Goal: Information Seeking & Learning: Learn about a topic

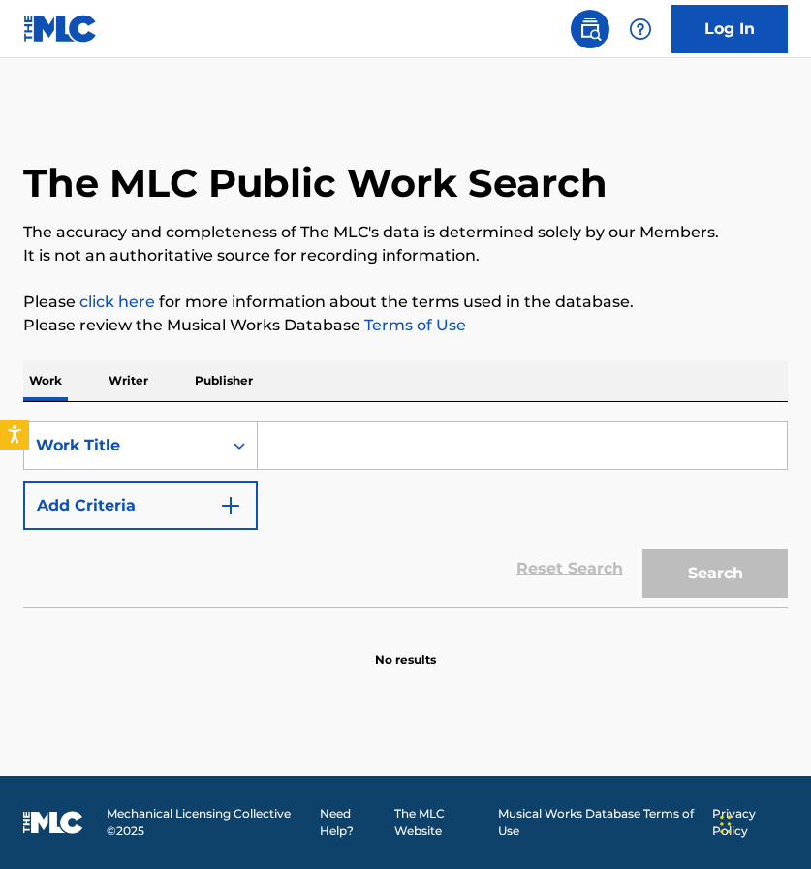
click at [337, 444] on input "Search Form" at bounding box center [522, 445] width 529 height 47
paste input "Mulheres"
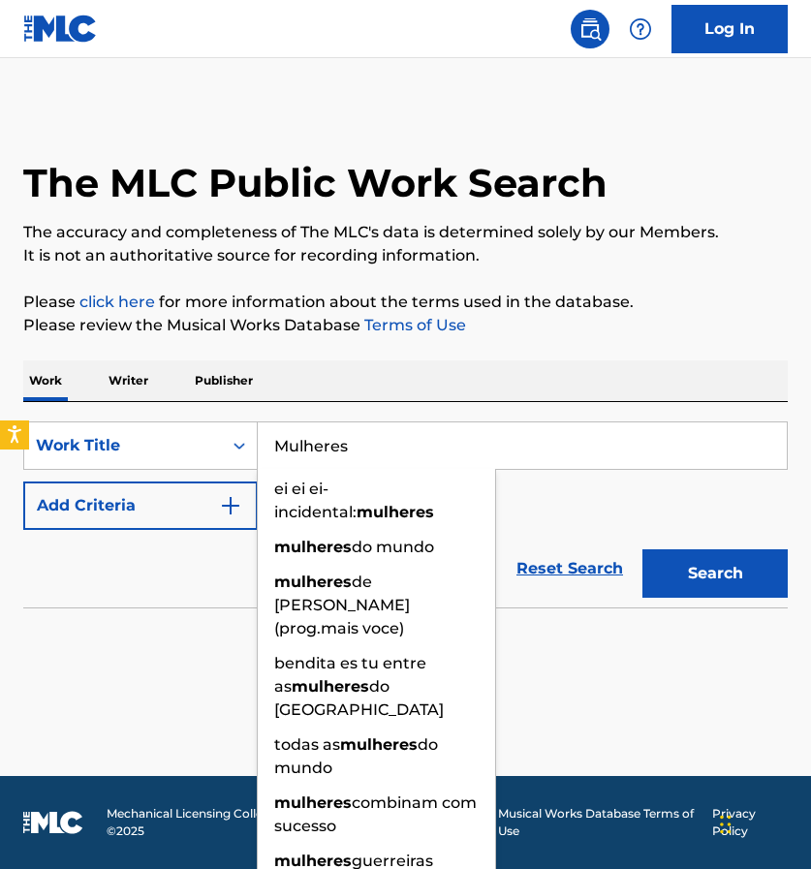
type input "Mulheres"
click at [682, 567] on button "Search" at bounding box center [714, 573] width 145 height 48
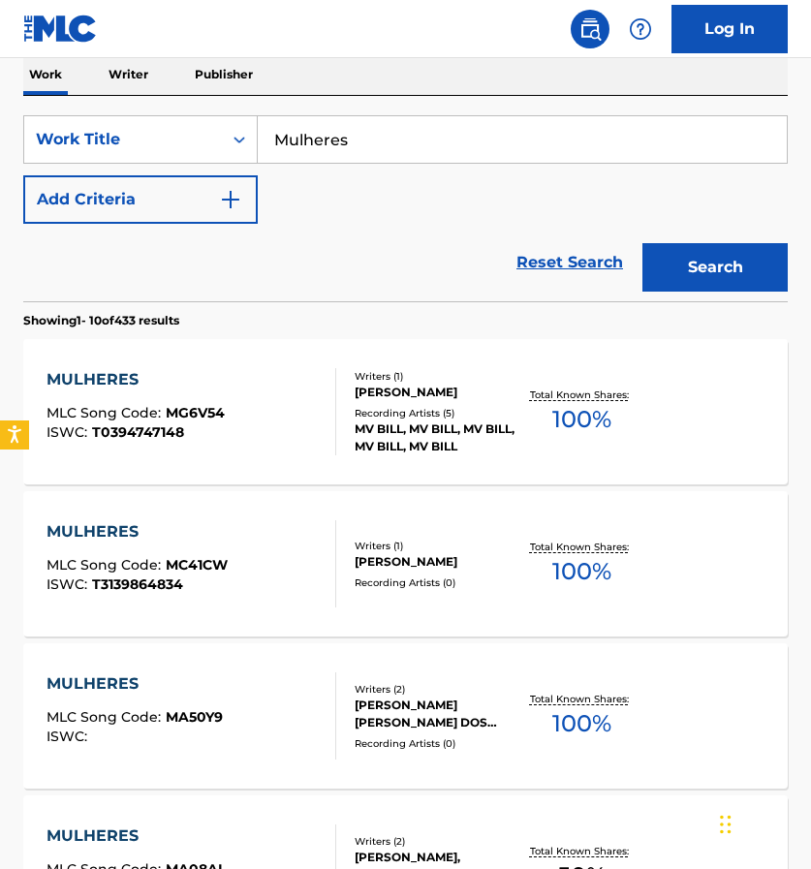
scroll to position [309, 0]
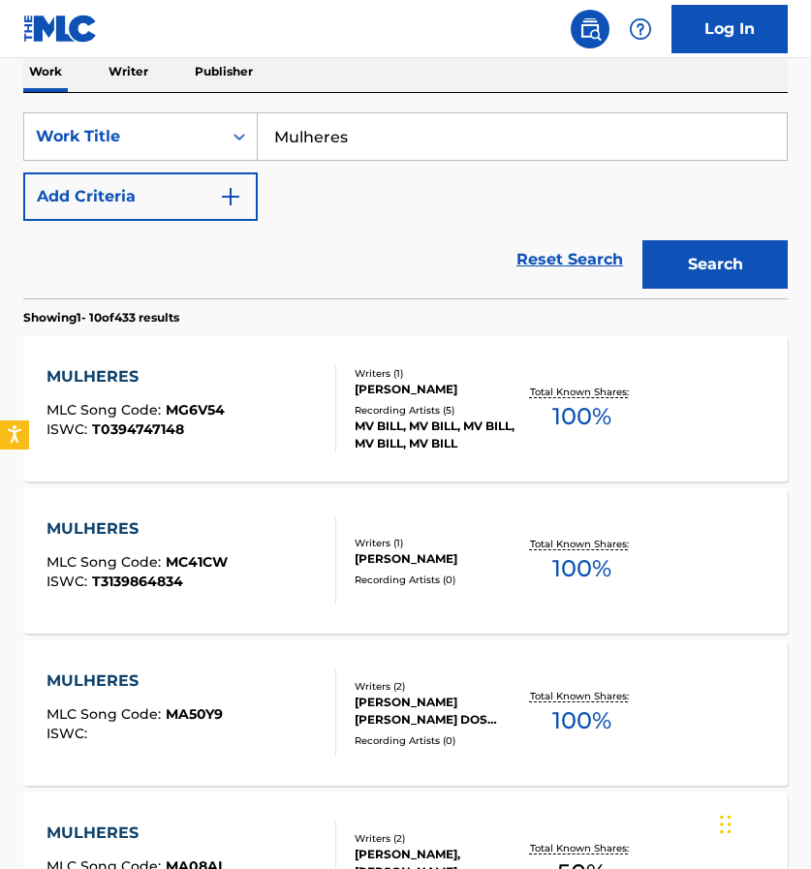
click at [109, 377] on div "MULHERES" at bounding box center [136, 376] width 178 height 23
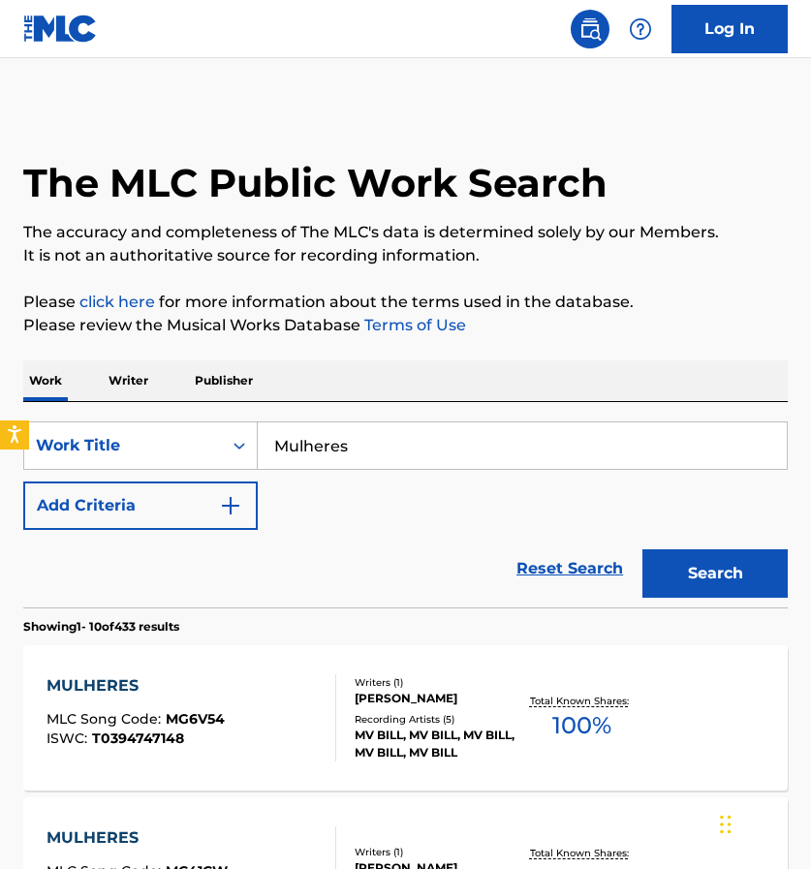
scroll to position [309, 0]
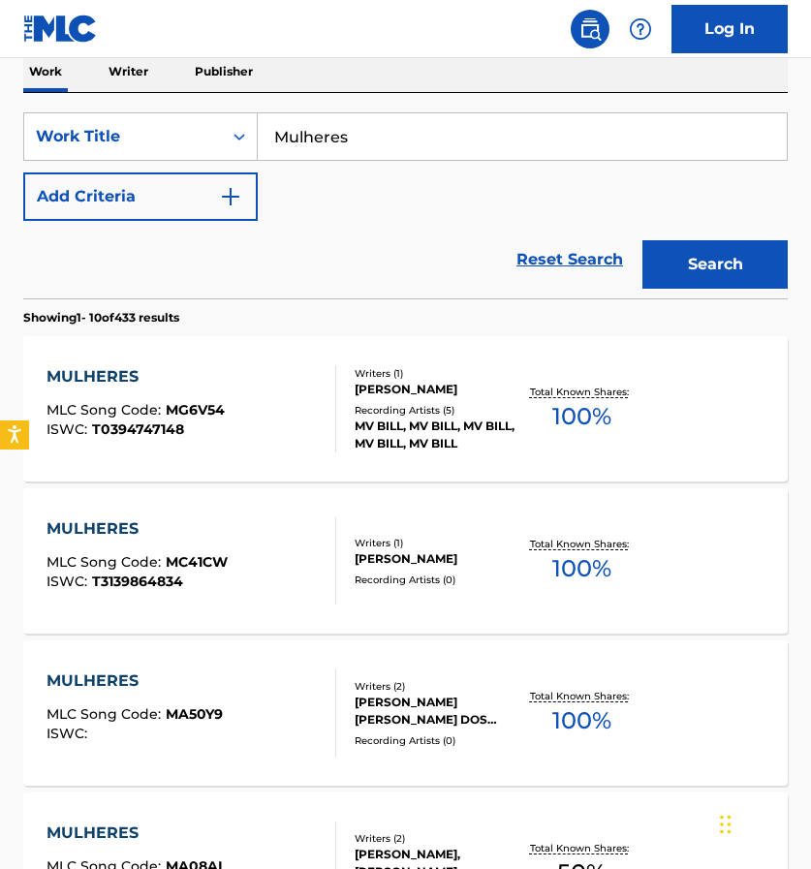
click at [225, 197] on img "Search Form" at bounding box center [230, 196] width 23 height 23
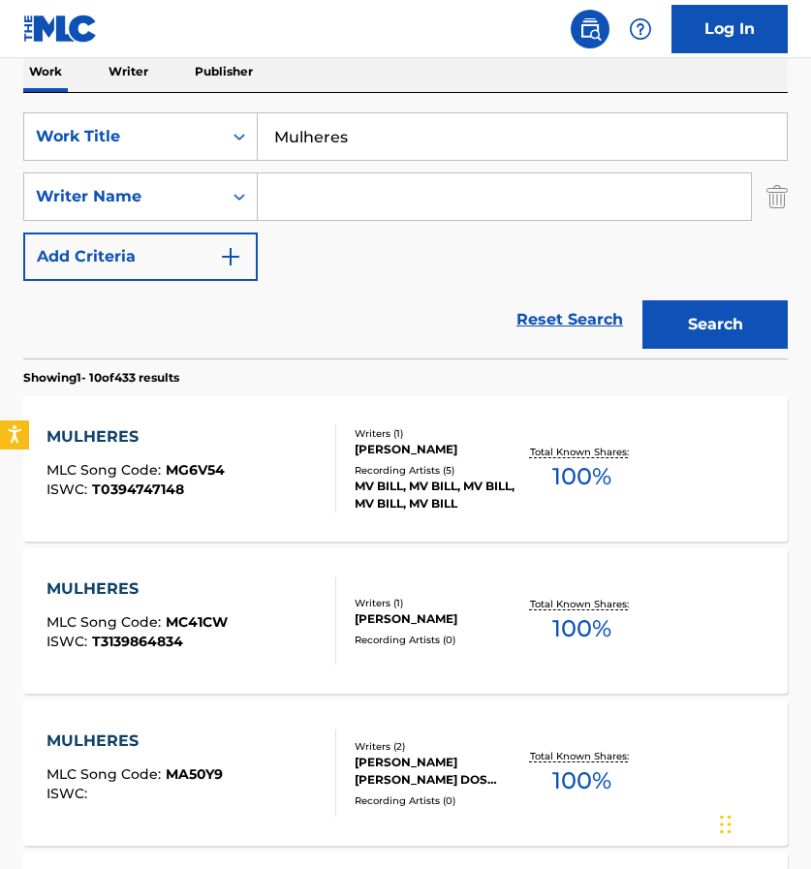
click at [315, 201] on input "Search Form" at bounding box center [504, 196] width 493 height 47
paste input "[PERSON_NAME] [PERSON_NAME]"
type input "[PERSON_NAME] [PERSON_NAME]"
click at [713, 326] on button "Search" at bounding box center [714, 324] width 145 height 48
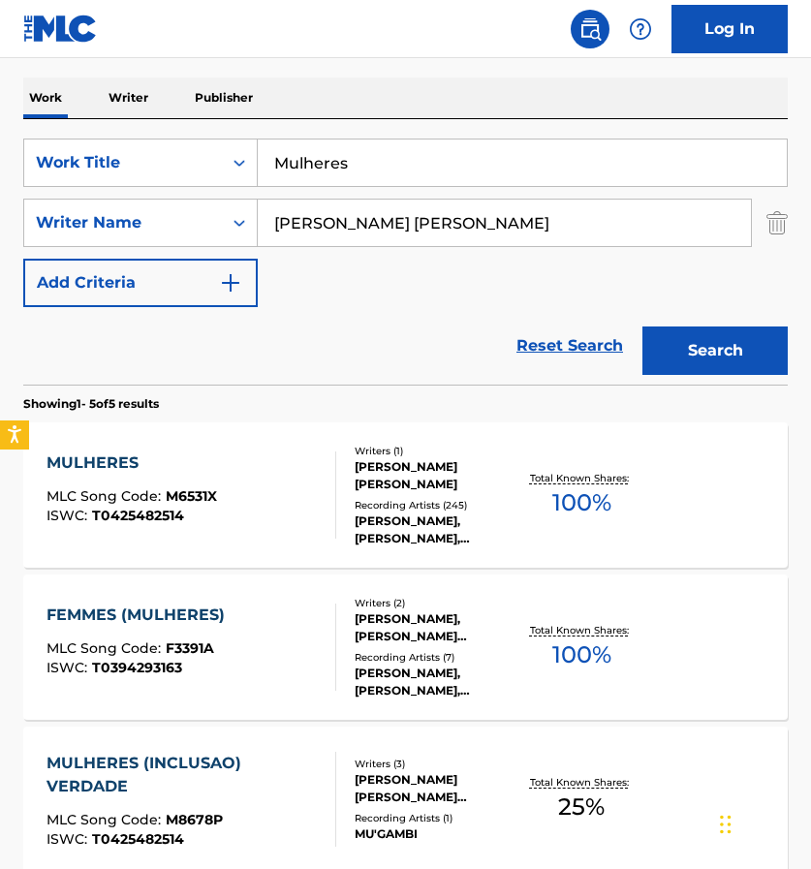
scroll to position [287, 0]
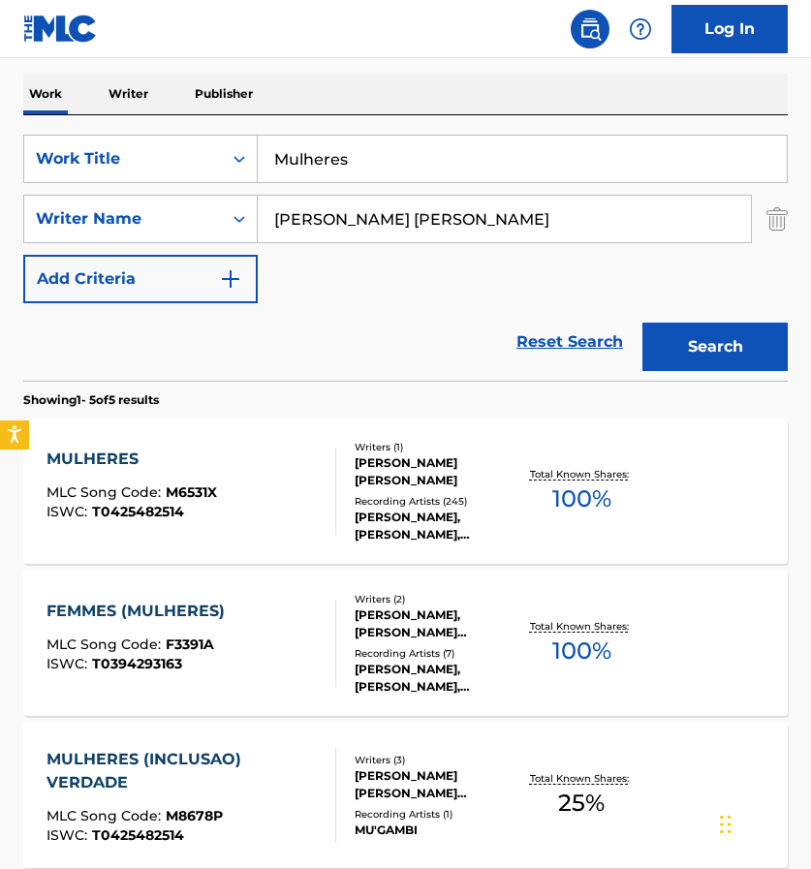
click at [113, 450] on div "MULHERES" at bounding box center [132, 459] width 171 height 23
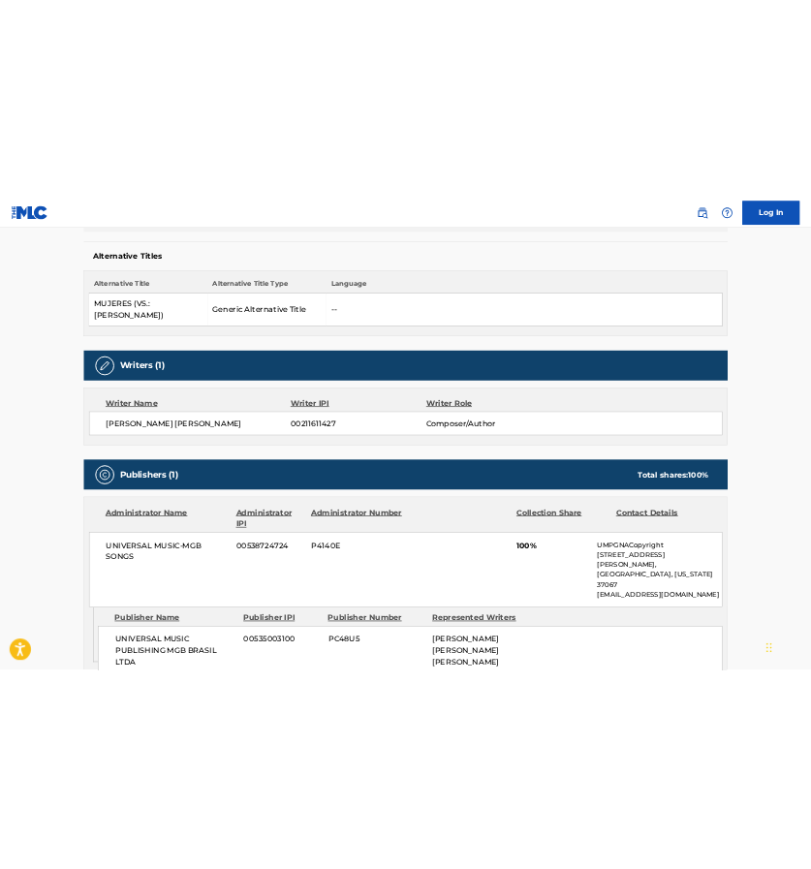
scroll to position [485, 0]
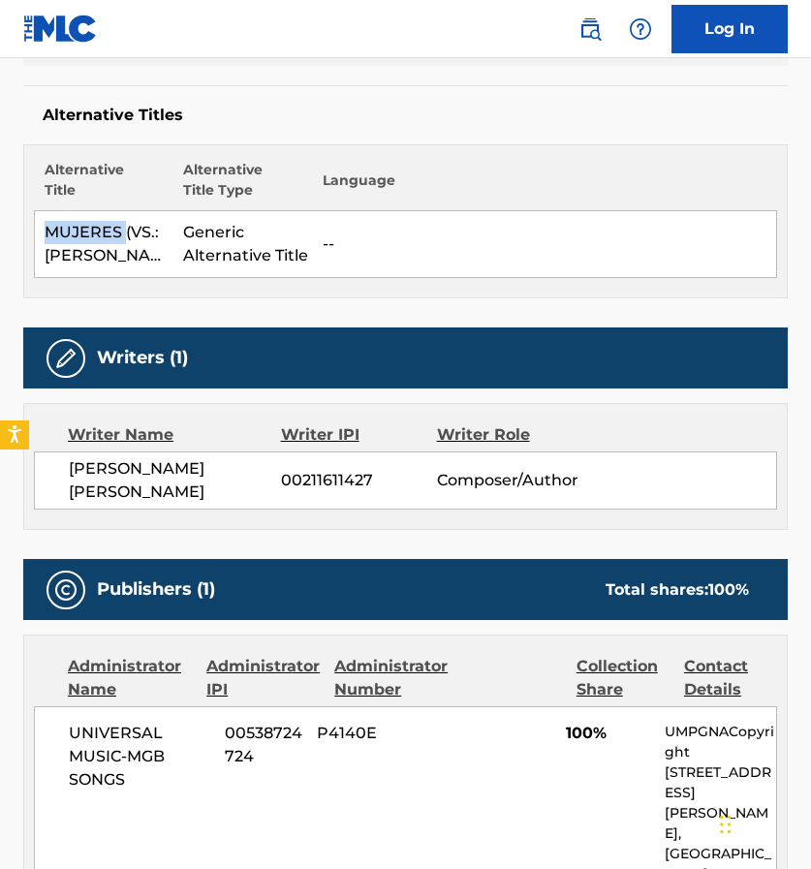
drag, startPoint x: 125, startPoint y: 232, endPoint x: 39, endPoint y: 225, distance: 86.5
click at [39, 225] on td "MUJERES (VS.: [PERSON_NAME])" at bounding box center [105, 244] width 140 height 67
copy td "MUJERES"
click at [400, 98] on div "Alternative Titles Alternative Title Alternative Title Type Language MUJERES (V…" at bounding box center [405, 191] width 764 height 213
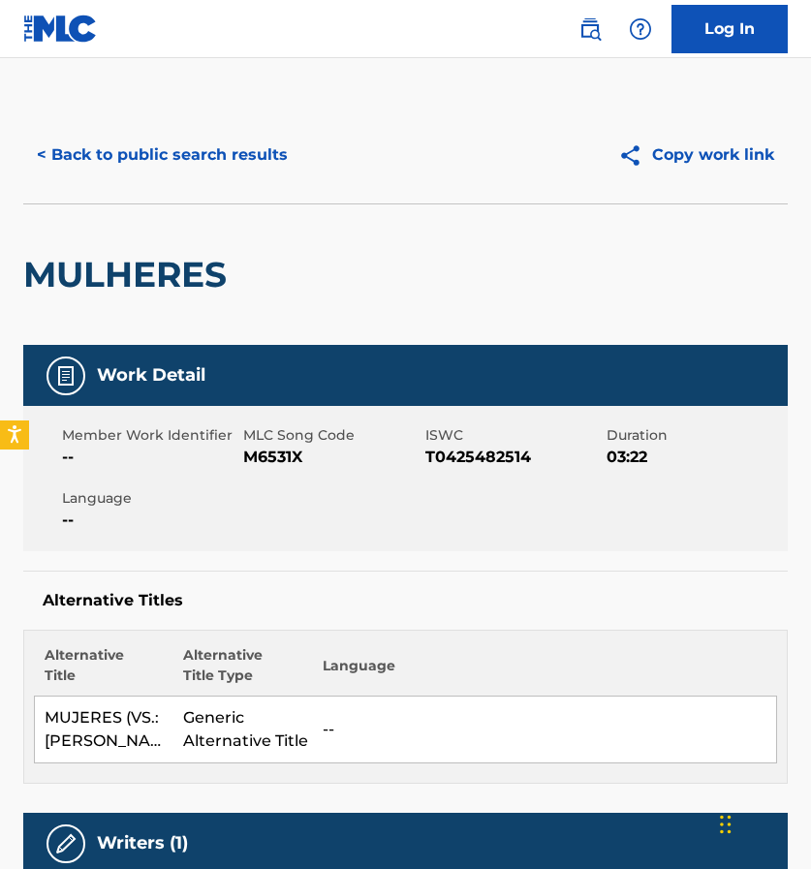
scroll to position [0, 0]
click at [69, 156] on button "< Back to public search results" at bounding box center [162, 155] width 278 height 48
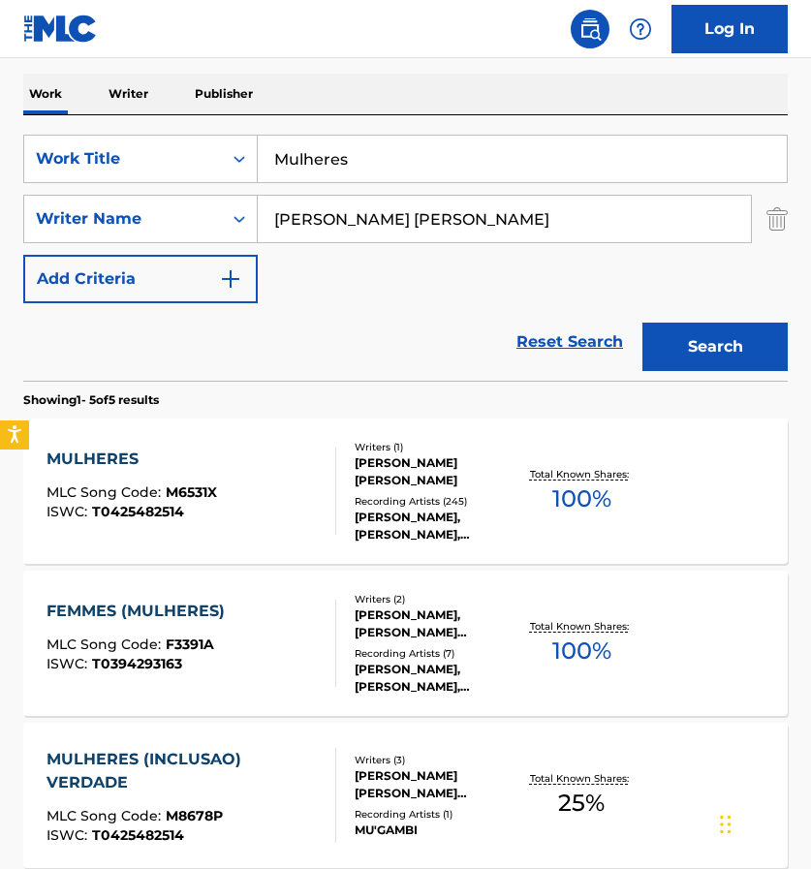
click at [783, 212] on img "Search Form" at bounding box center [776, 219] width 21 height 48
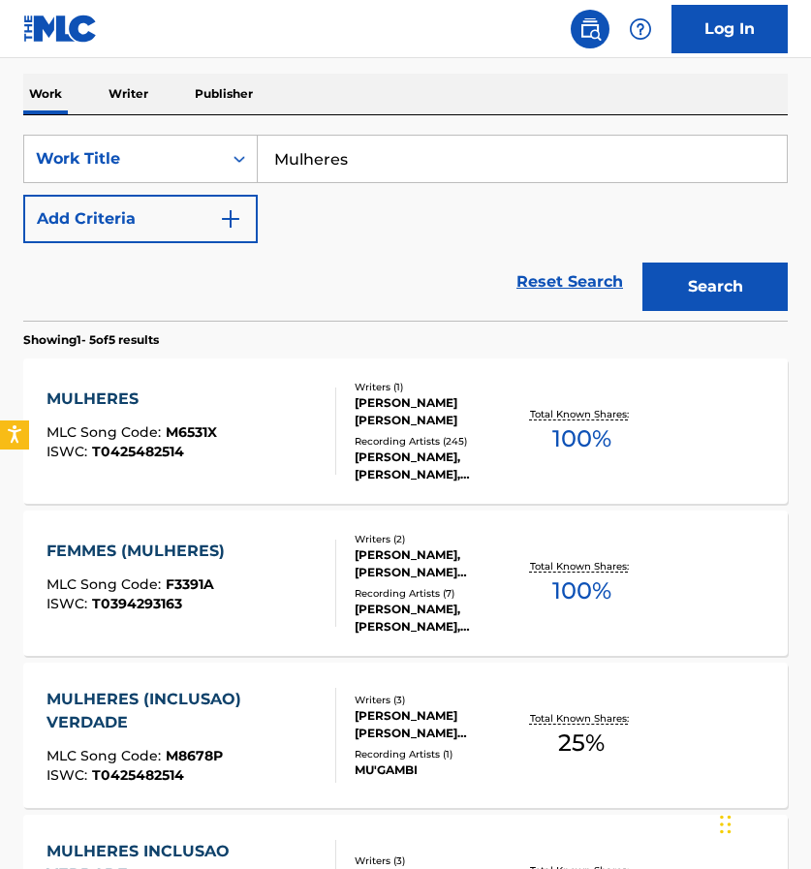
click at [619, 162] on input "Mulheres" at bounding box center [522, 159] width 529 height 47
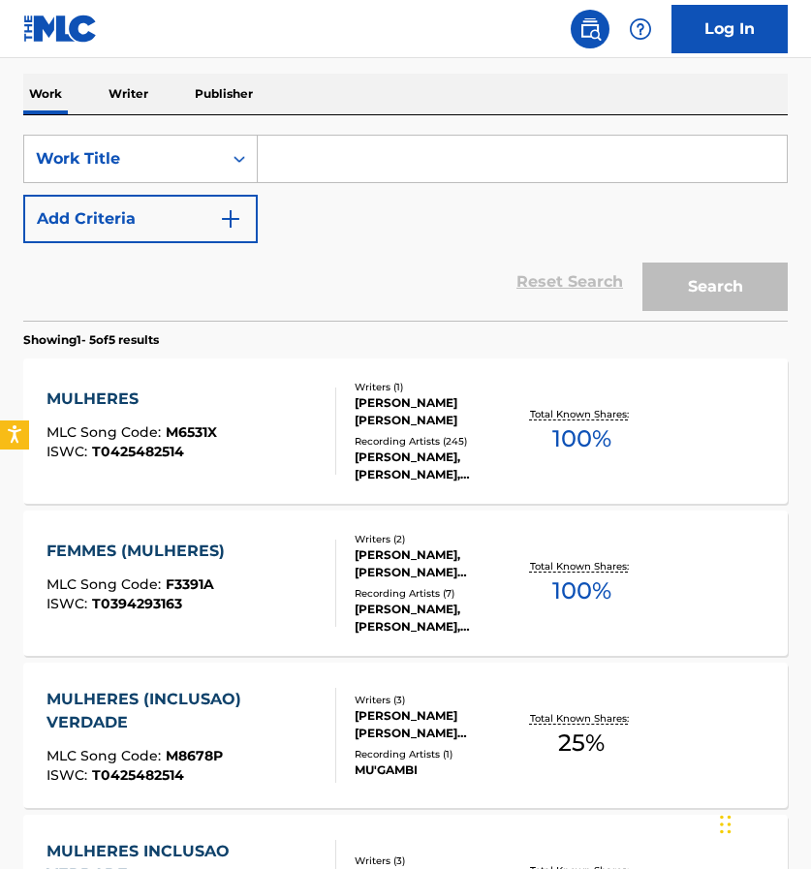
paste input "When I Was Your Man"
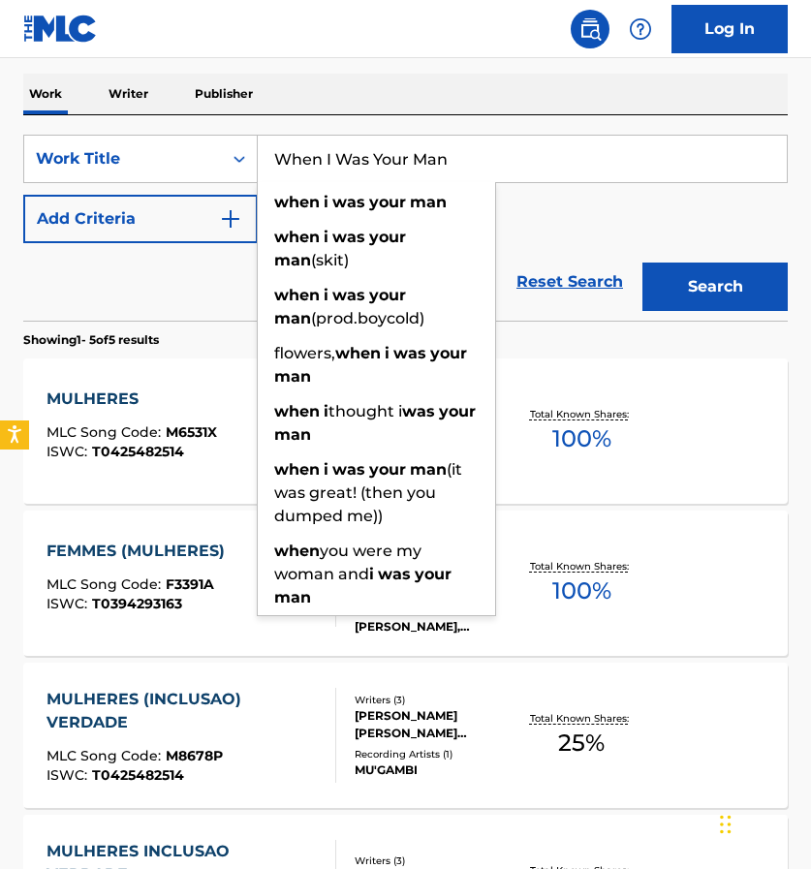
type input "When I Was Your Man"
click at [678, 271] on button "Search" at bounding box center [714, 287] width 145 height 48
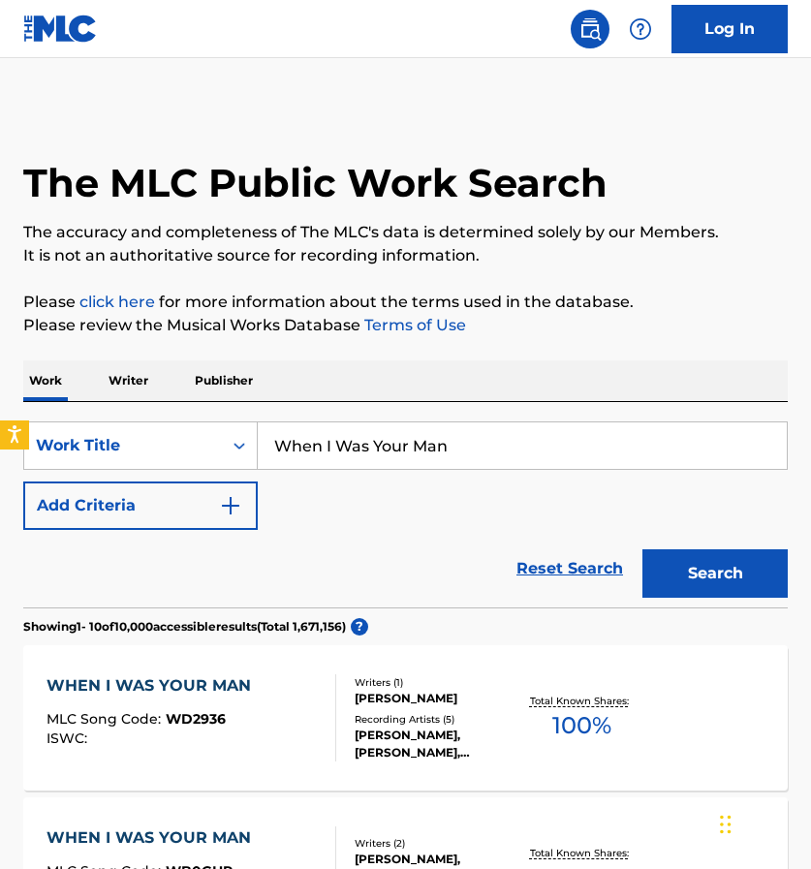
scroll to position [0, 0]
click at [151, 682] on div "WHEN I WAS YOUR MAN" at bounding box center [154, 685] width 214 height 23
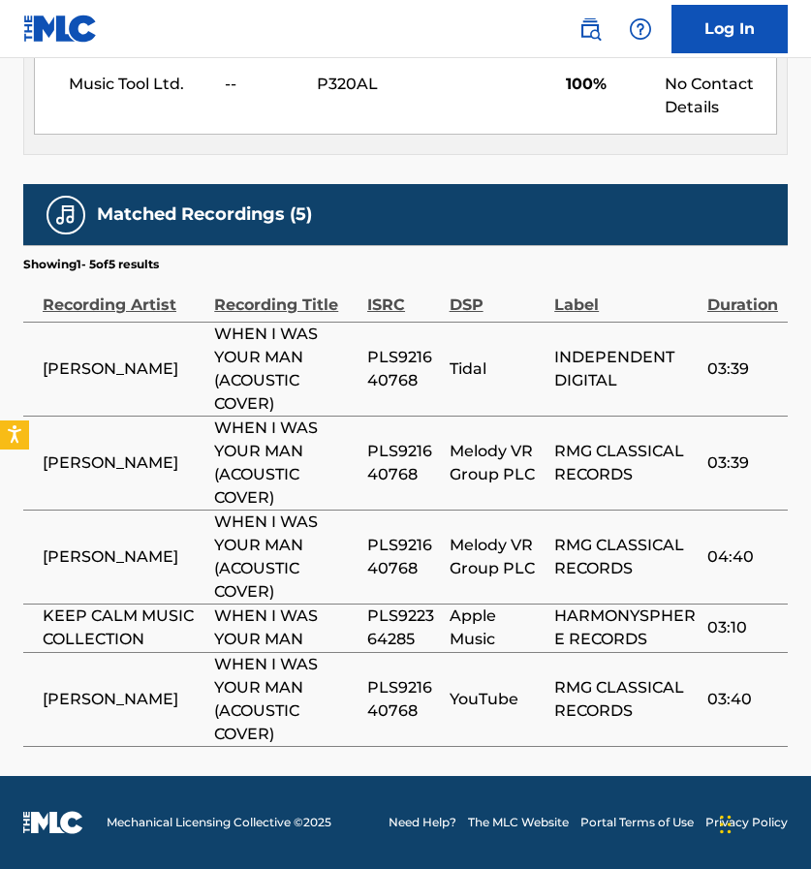
scroll to position [1037, 0]
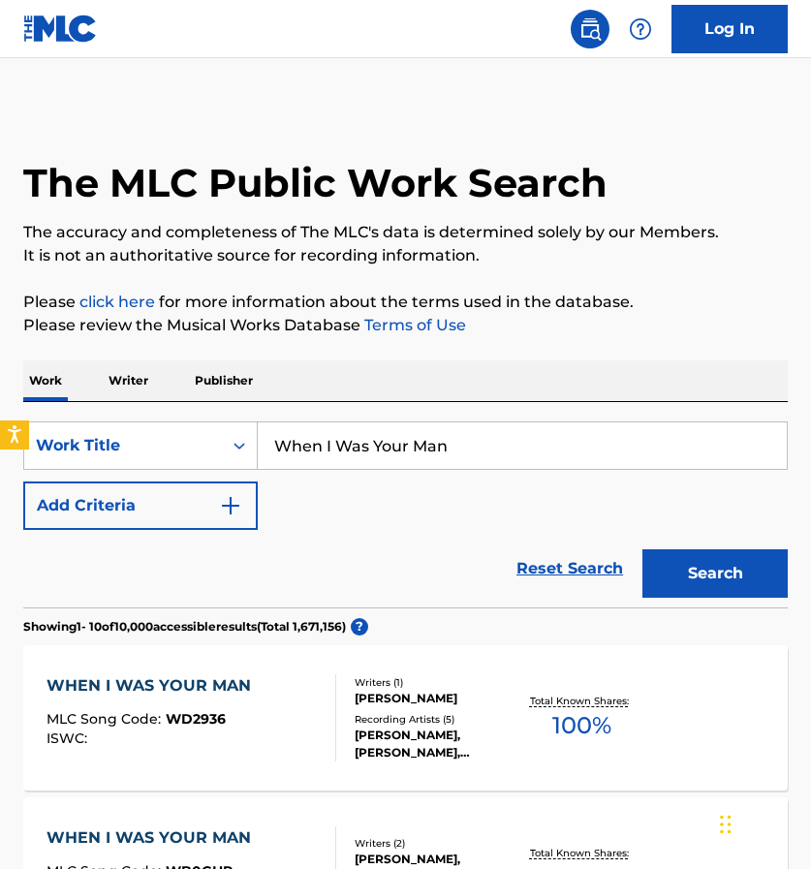
click at [229, 506] on img "Search Form" at bounding box center [230, 505] width 23 height 23
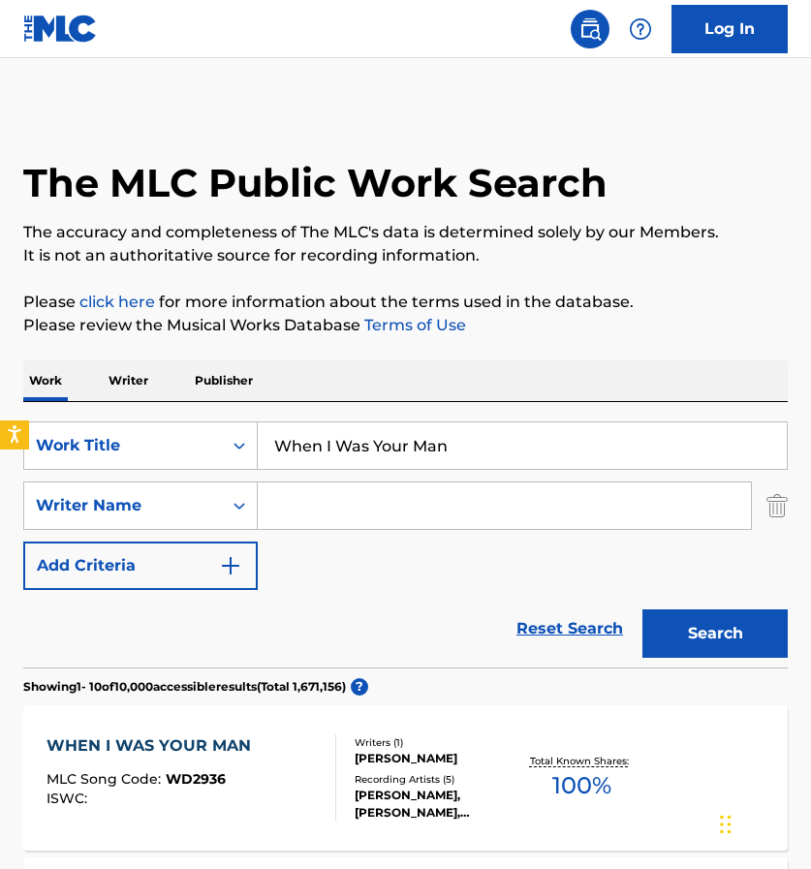
click at [317, 524] on input "Search Form" at bounding box center [504, 506] width 493 height 47
type input "V"
click at [727, 647] on button "Search" at bounding box center [714, 633] width 145 height 48
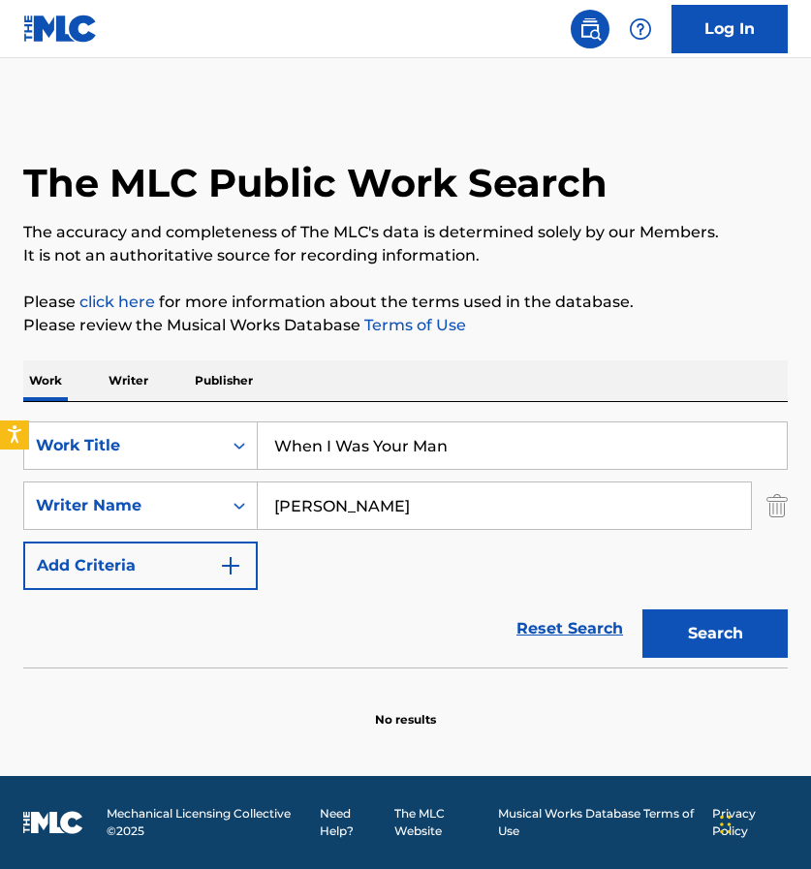
click at [670, 501] on input "[PERSON_NAME]" at bounding box center [504, 506] width 493 height 47
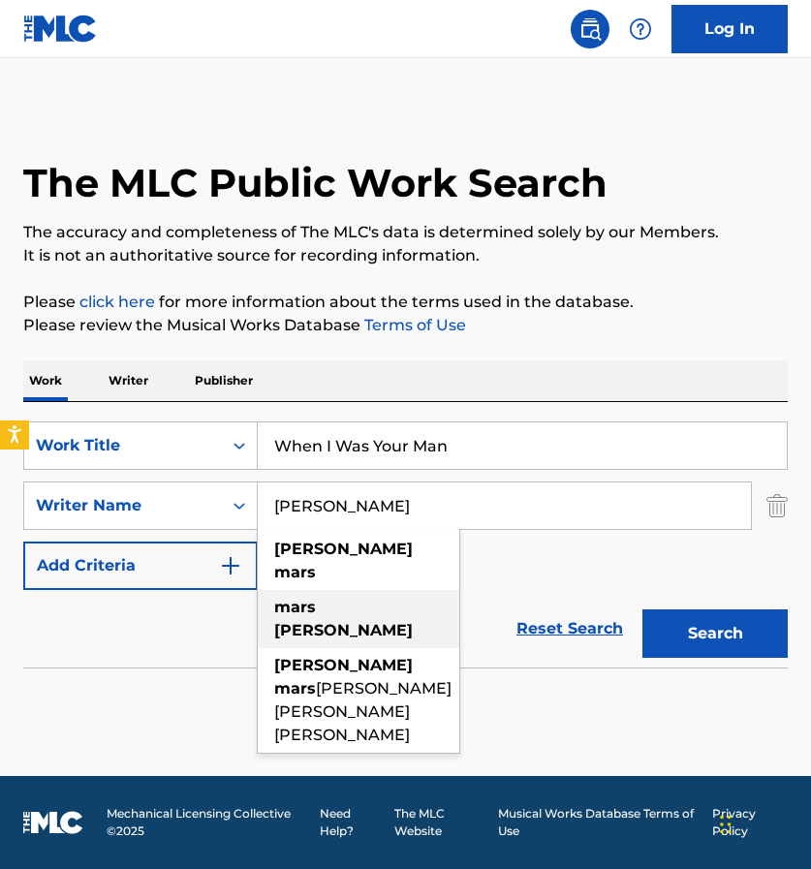
click at [344, 621] on strong "[PERSON_NAME]" at bounding box center [343, 630] width 139 height 18
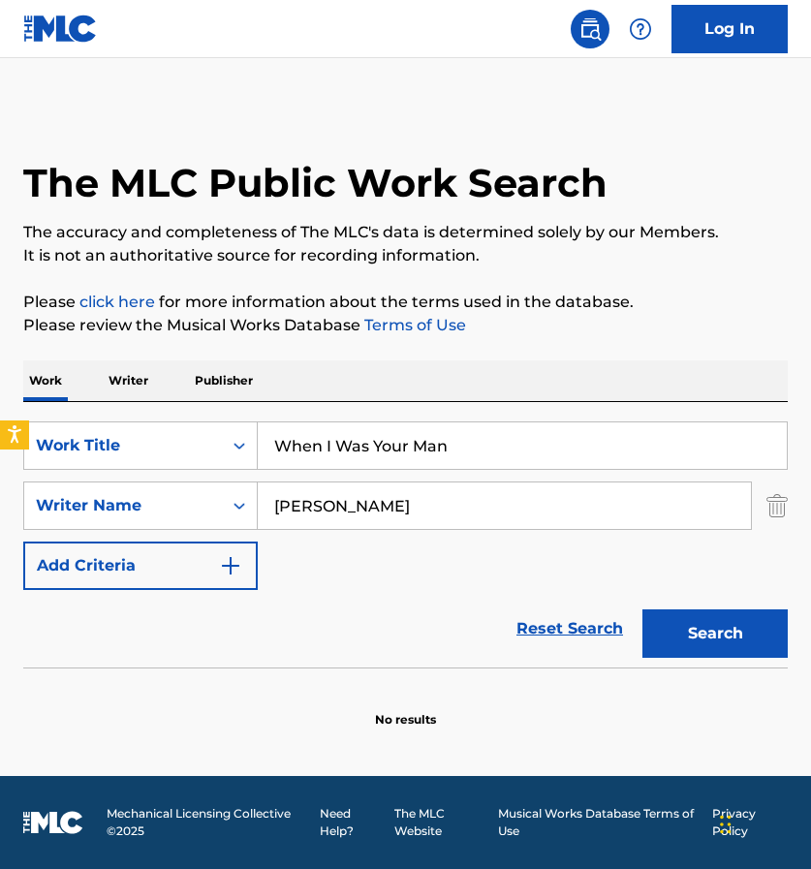
click at [720, 612] on button "Search" at bounding box center [714, 633] width 145 height 48
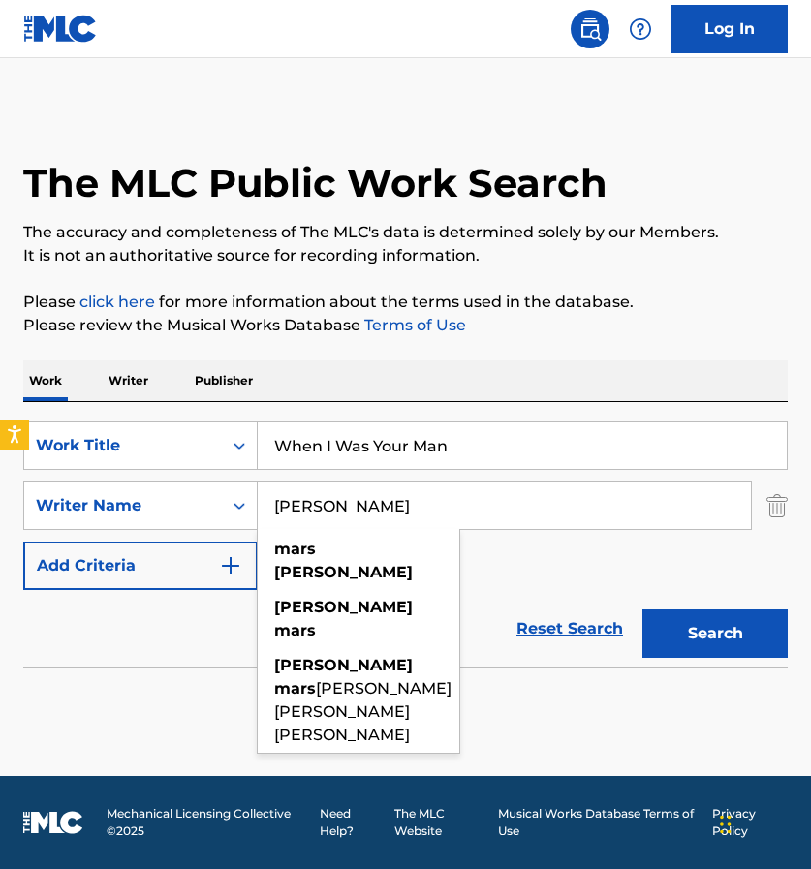
drag, startPoint x: 558, startPoint y: 514, endPoint x: 398, endPoint y: 513, distance: 159.9
click at [398, 513] on input "[PERSON_NAME]" at bounding box center [504, 506] width 493 height 47
drag, startPoint x: 398, startPoint y: 513, endPoint x: 252, endPoint y: 495, distance: 147.3
click at [253, 497] on div "SearchWithCriteria3daa390f-638c-47de-ba97-2acf9254ab6a Writer Name mars [PERSON…" at bounding box center [405, 506] width 764 height 48
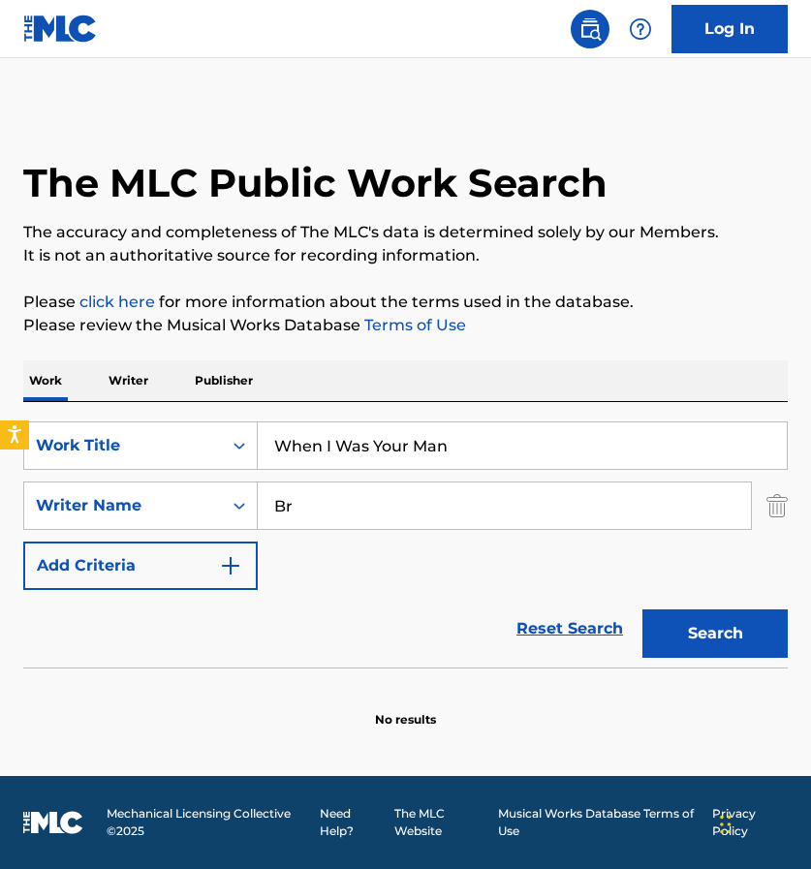
type input "B"
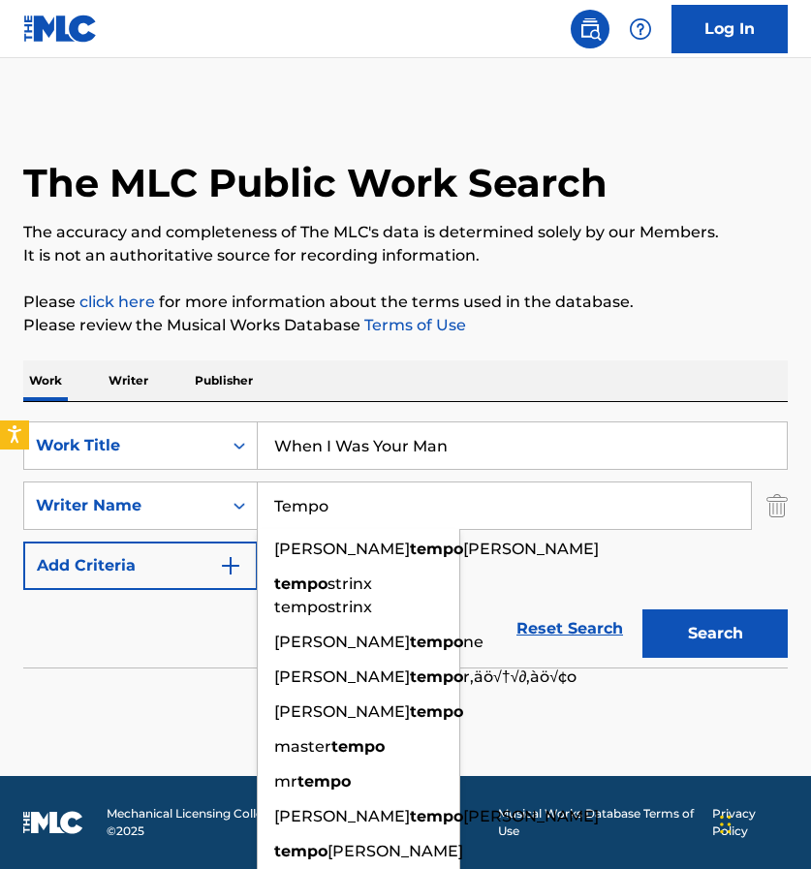
type input "Tempo"
click at [715, 634] on button "Search" at bounding box center [714, 633] width 145 height 48
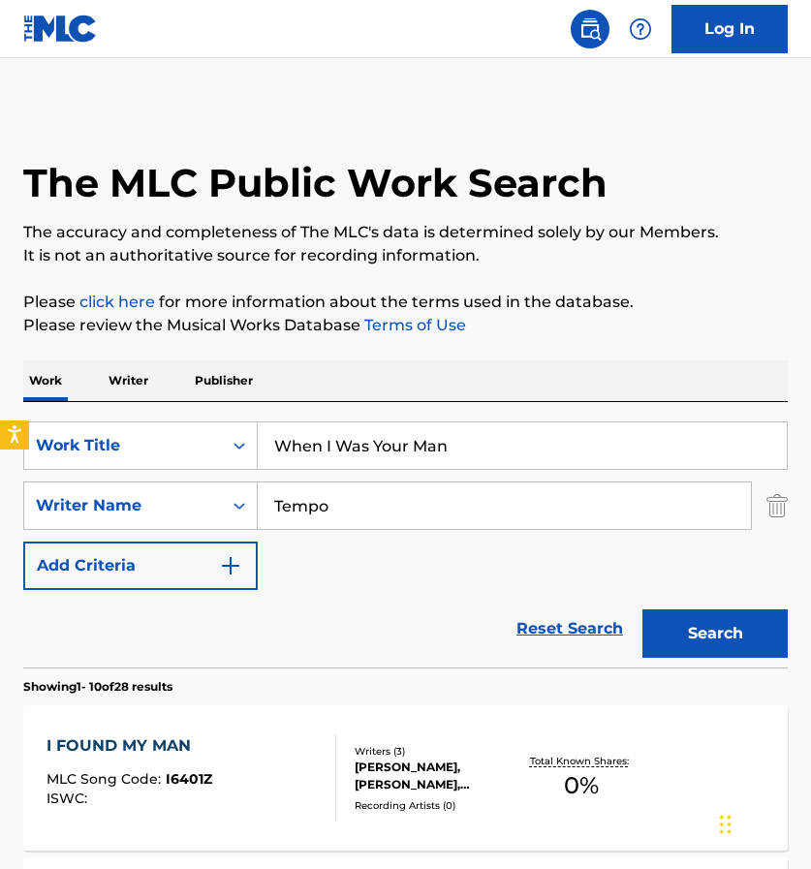
click at [777, 510] on img "Search Form" at bounding box center [776, 506] width 21 height 48
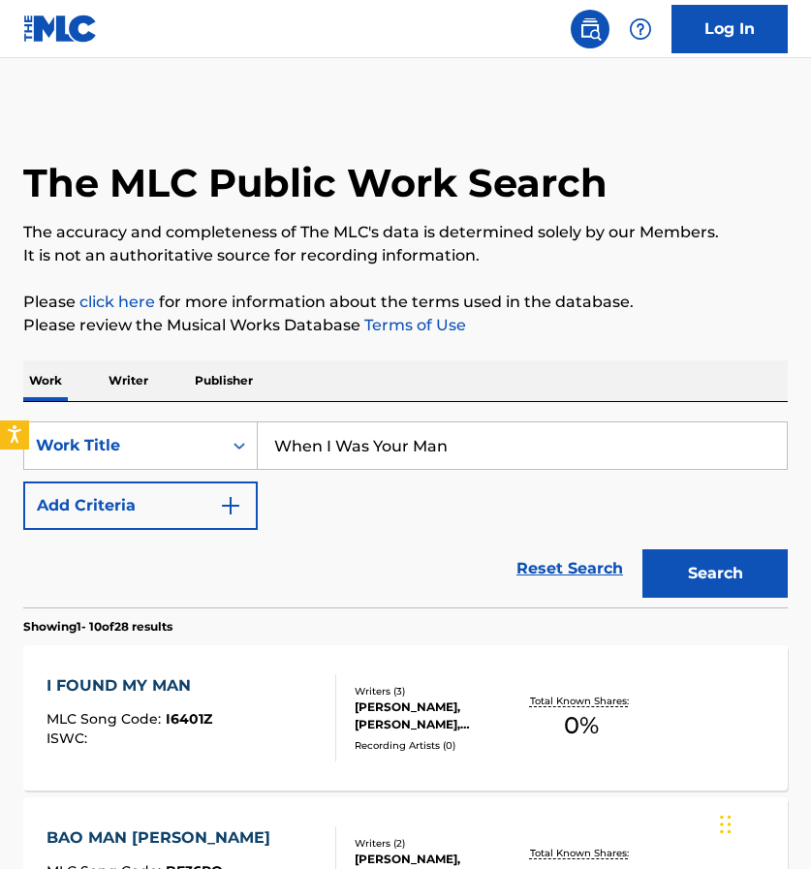
click at [232, 508] on img "Search Form" at bounding box center [230, 505] width 23 height 23
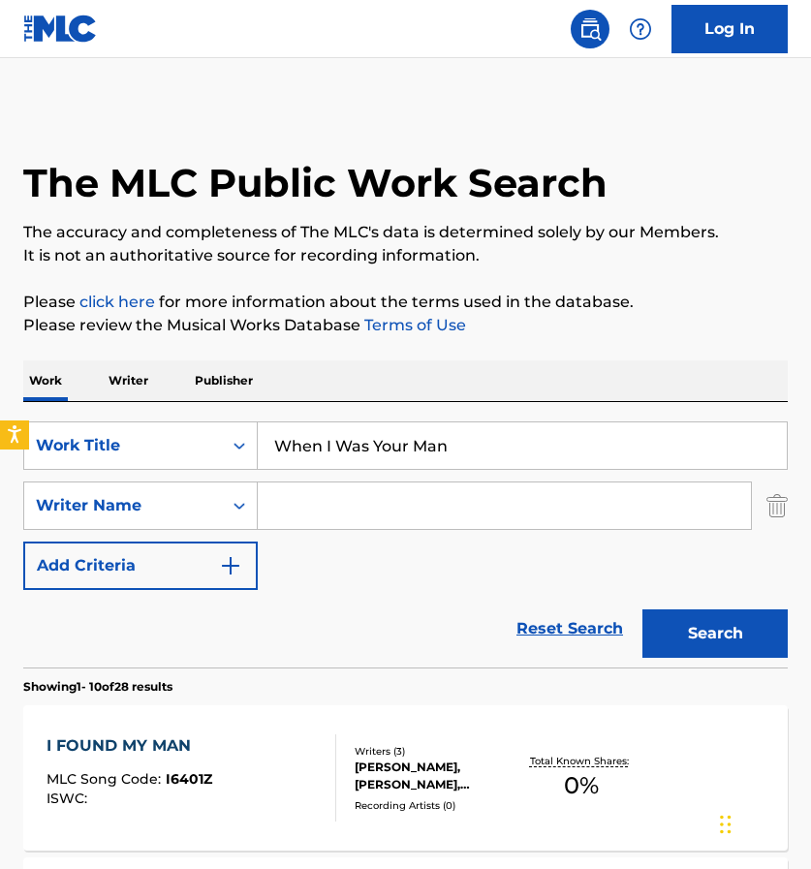
click at [306, 509] on input "Search Form" at bounding box center [504, 506] width 493 height 47
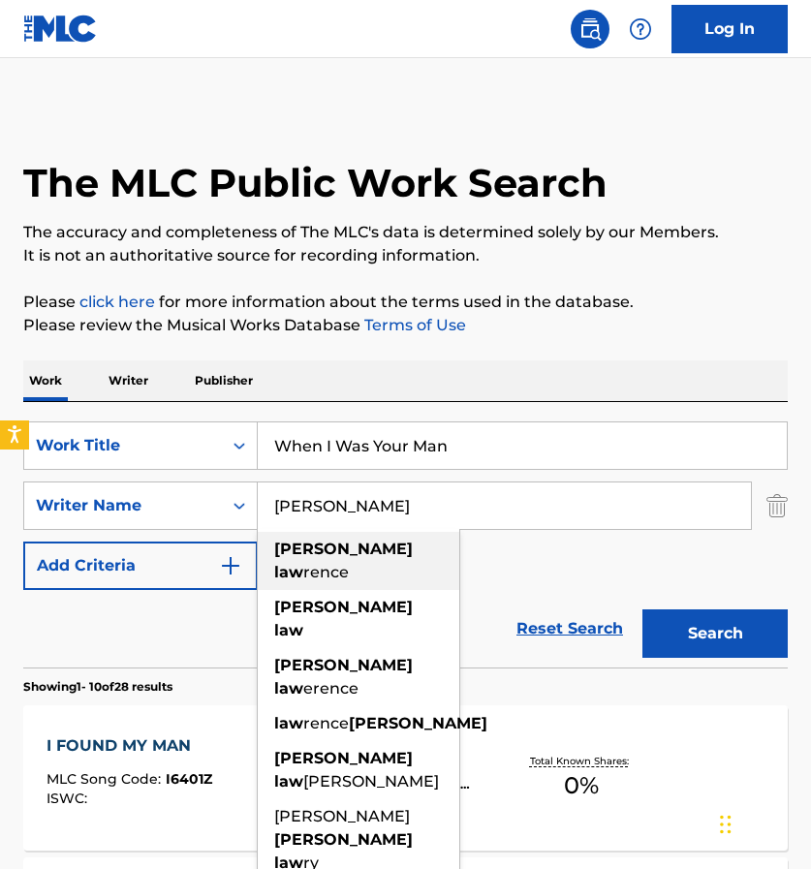
click at [305, 537] on div "[PERSON_NAME]" at bounding box center [359, 561] width 202 height 58
type input "[PERSON_NAME]"
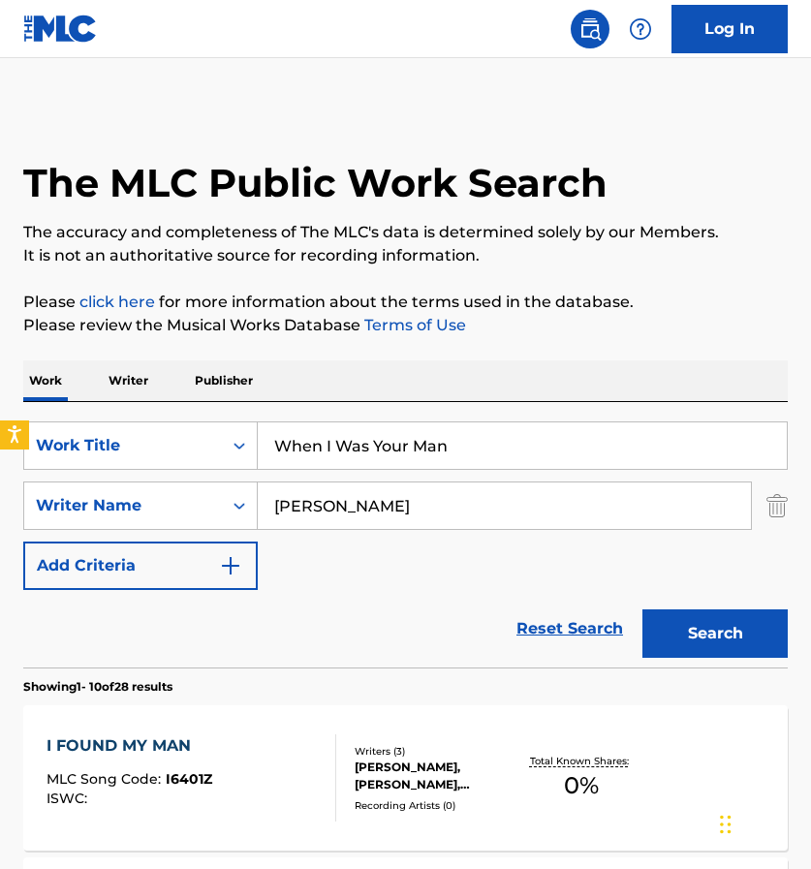
click at [732, 621] on button "Search" at bounding box center [714, 633] width 145 height 48
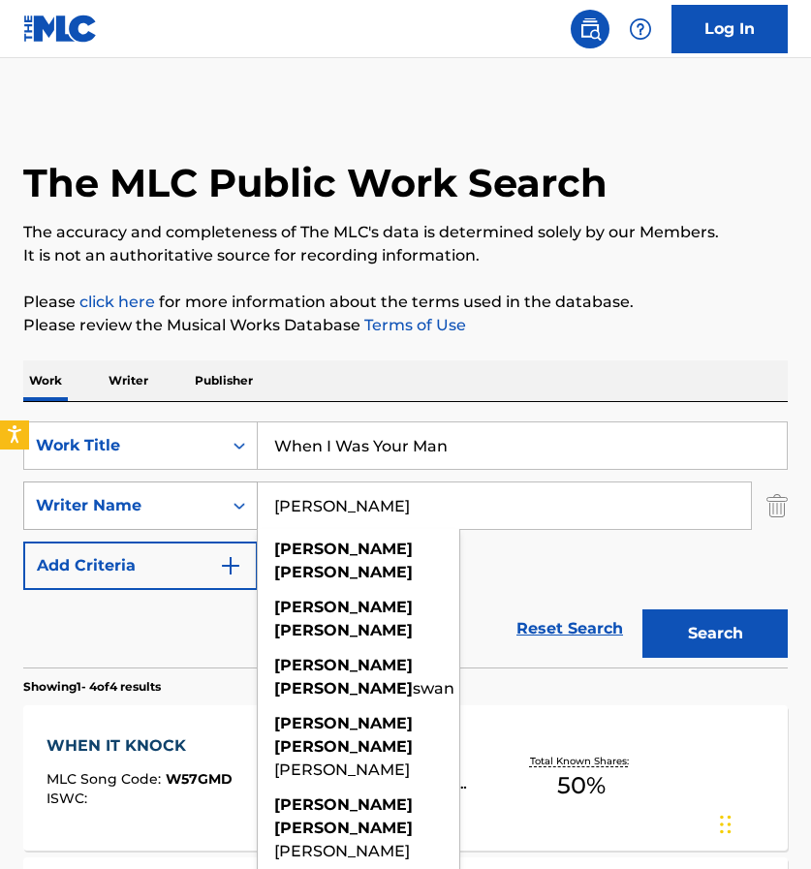
drag, startPoint x: 418, startPoint y: 502, endPoint x: 249, endPoint y: 505, distance: 168.6
click at [249, 505] on div "SearchWithCriteria3daa390f-638c-47de-ba97-2acf9254ab6a Writer Name [PERSON_NAME…" at bounding box center [405, 506] width 764 height 48
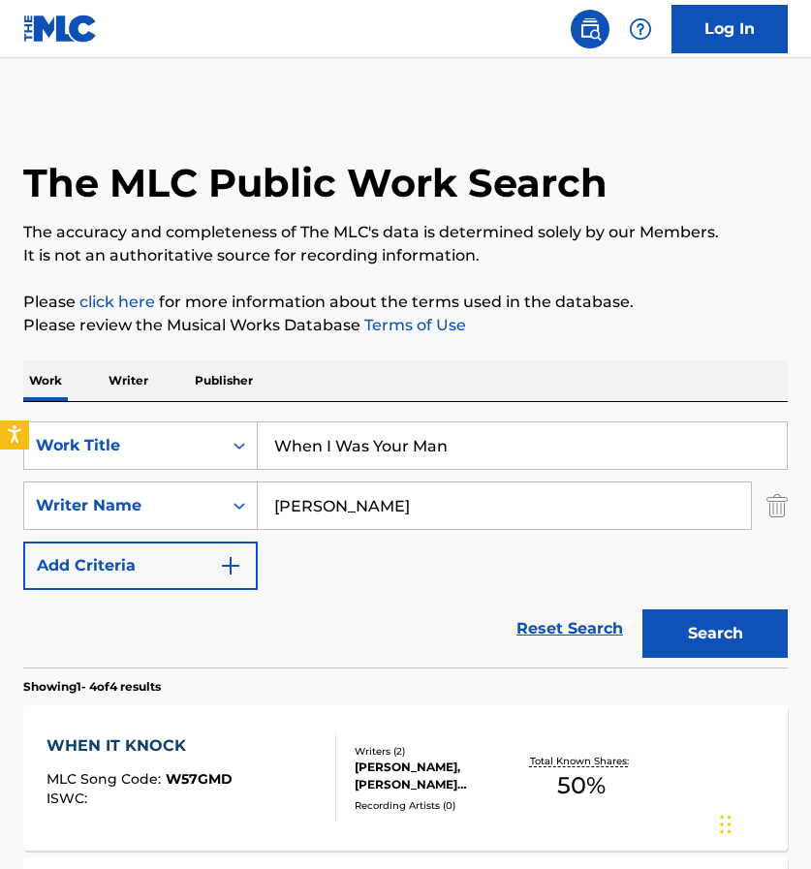
click at [715, 634] on button "Search" at bounding box center [714, 633] width 145 height 48
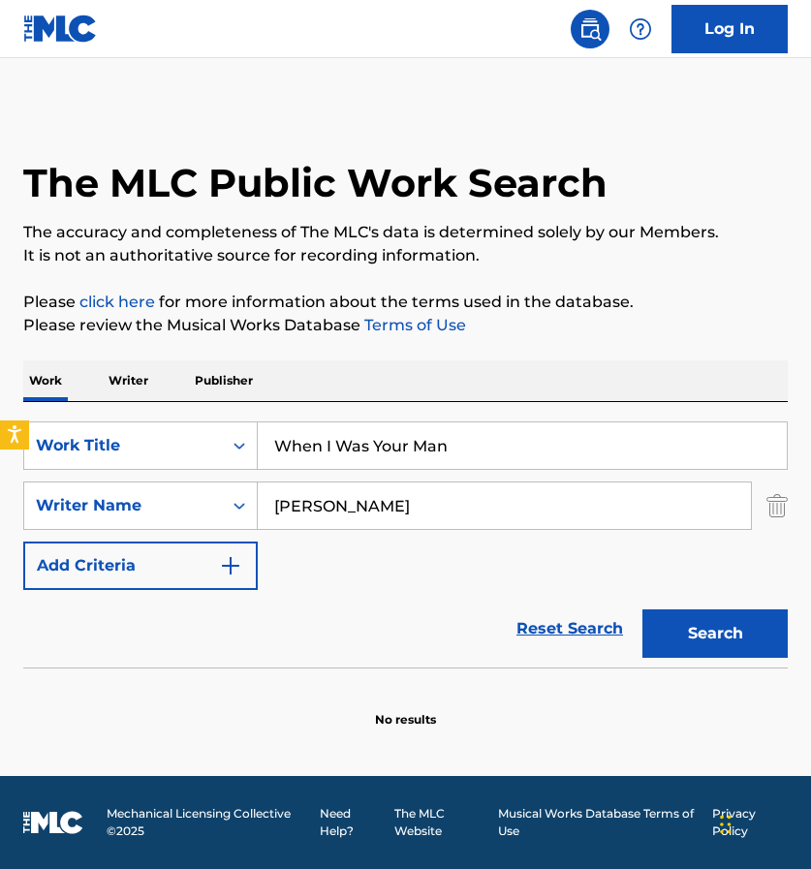
drag, startPoint x: 364, startPoint y: 508, endPoint x: 324, endPoint y: 506, distance: 40.7
click at [324, 507] on input "[PERSON_NAME]" at bounding box center [504, 506] width 493 height 47
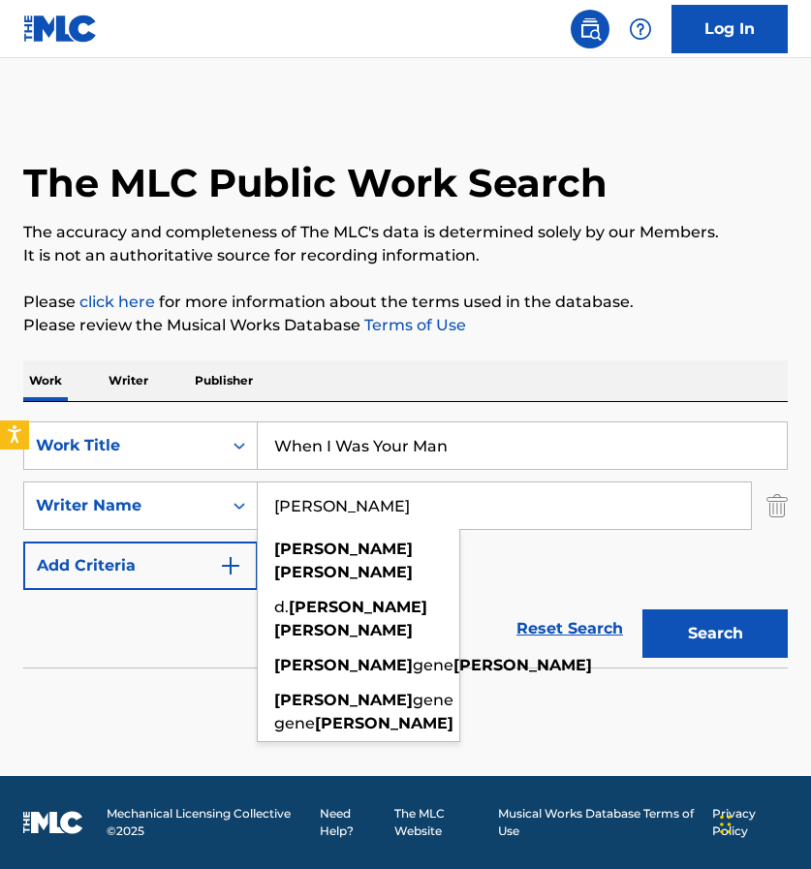
type input "[PERSON_NAME]"
click at [715, 634] on button "Search" at bounding box center [714, 633] width 145 height 48
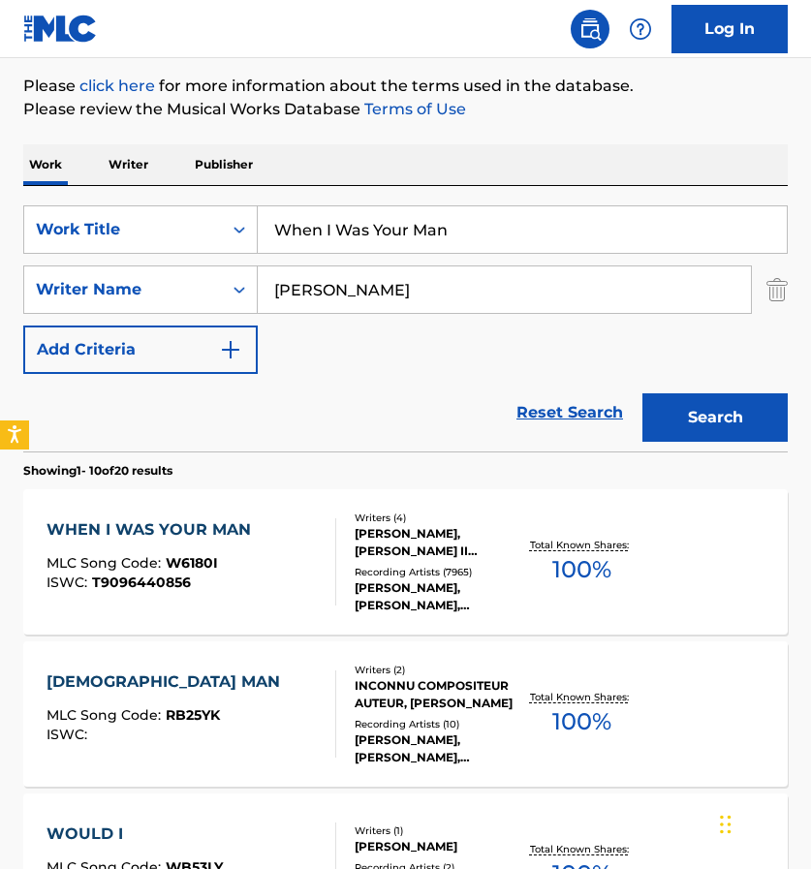
scroll to position [232, 0]
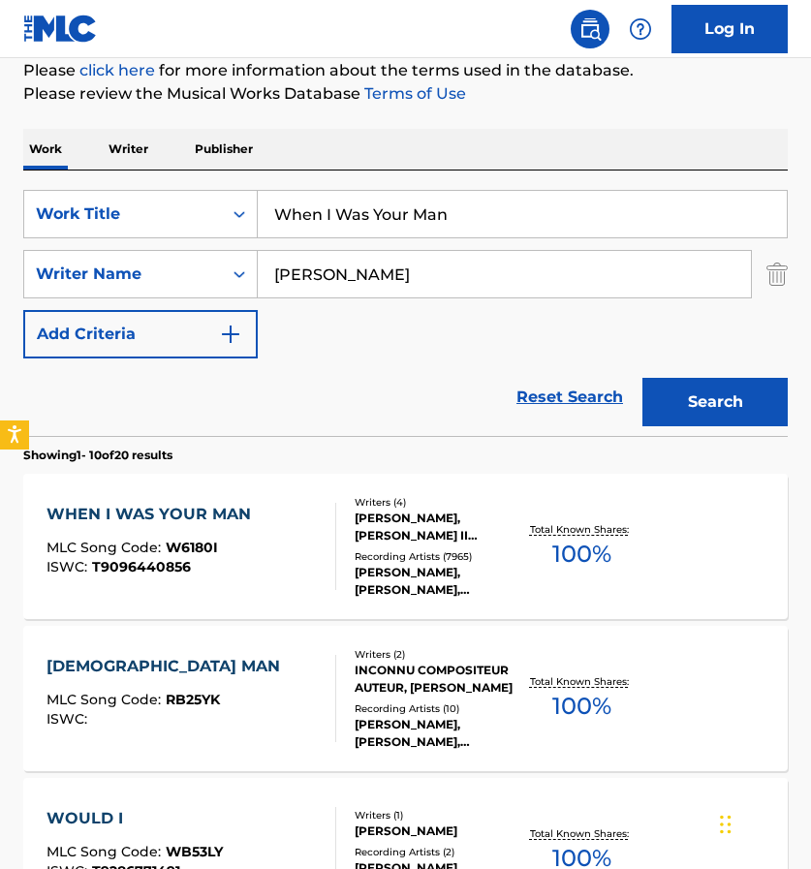
click at [204, 514] on div "WHEN I WAS YOUR MAN" at bounding box center [154, 514] width 214 height 23
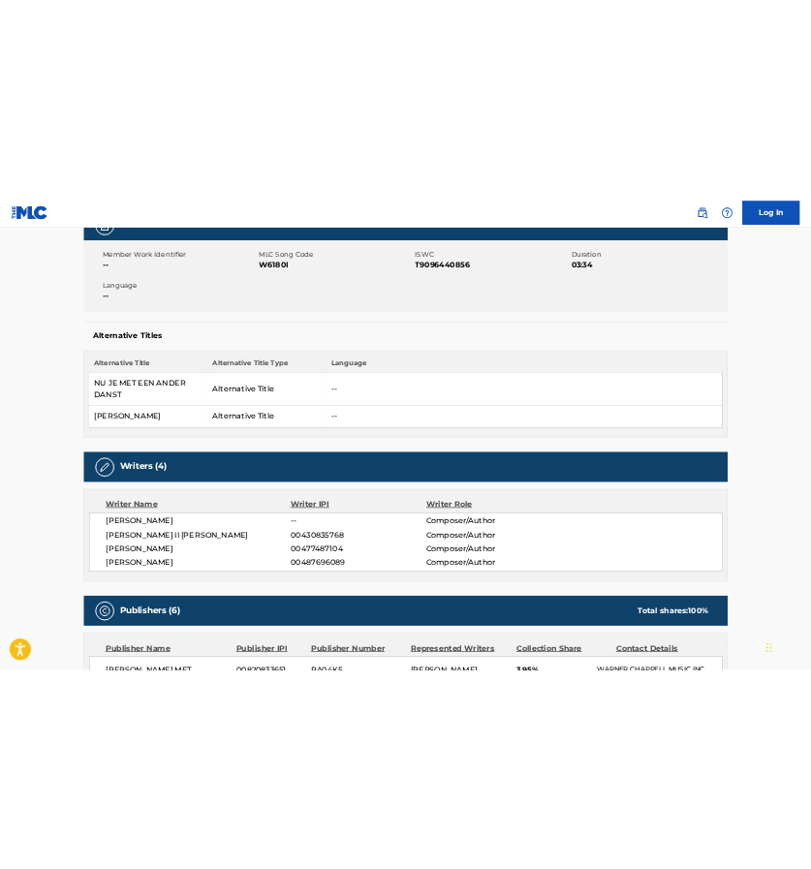
scroll to position [321, 0]
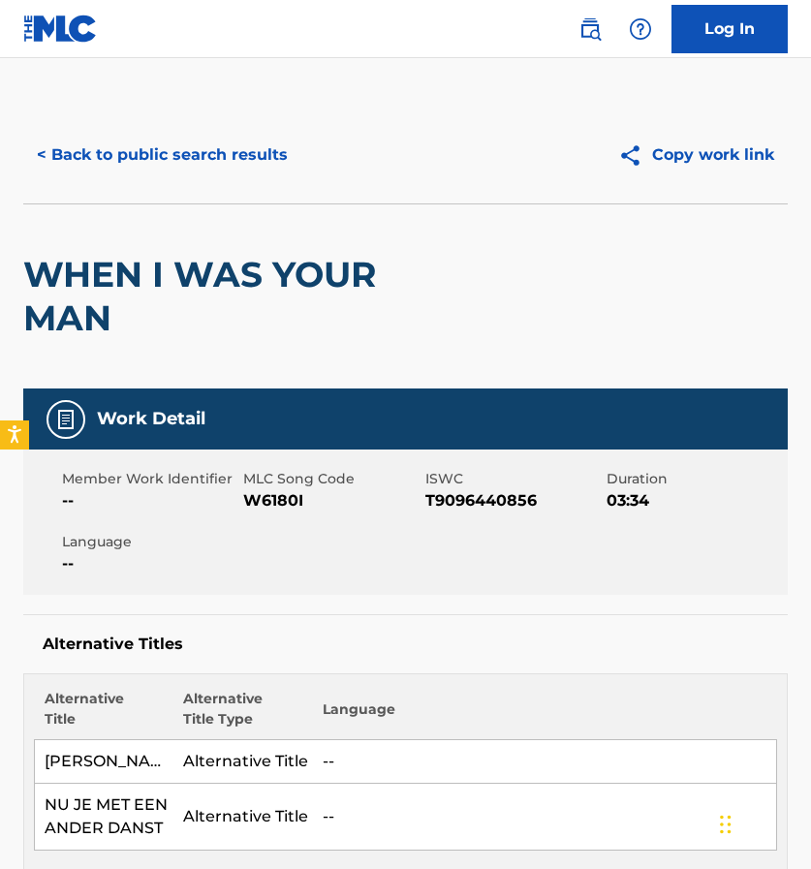
click at [61, 157] on button "< Back to public search results" at bounding box center [162, 155] width 278 height 48
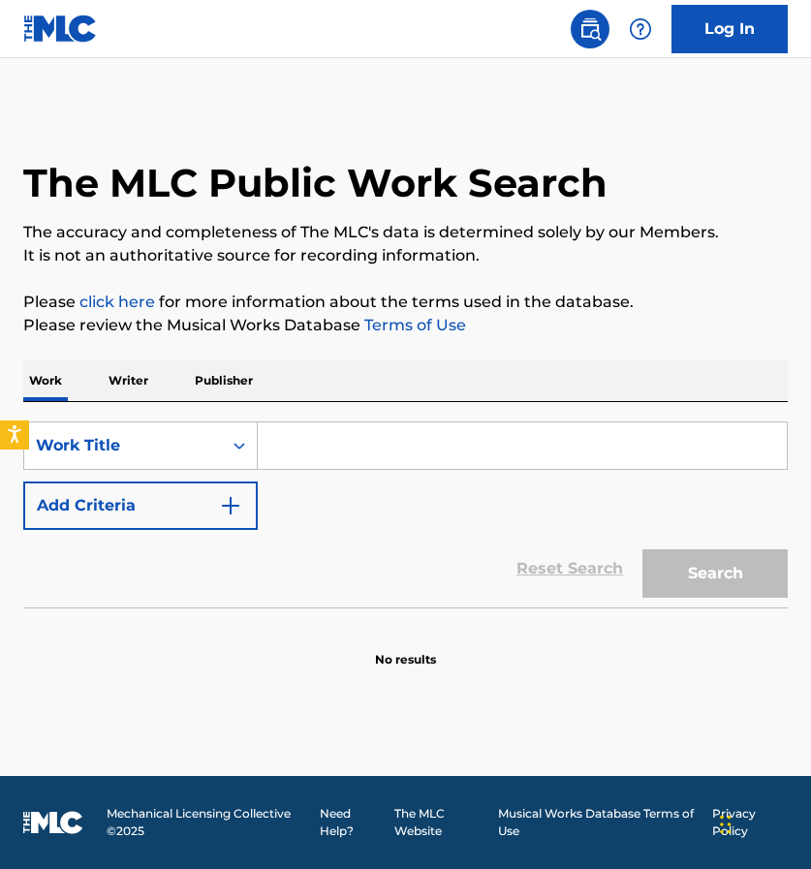
click at [331, 447] on input "Search Form" at bounding box center [522, 445] width 529 height 47
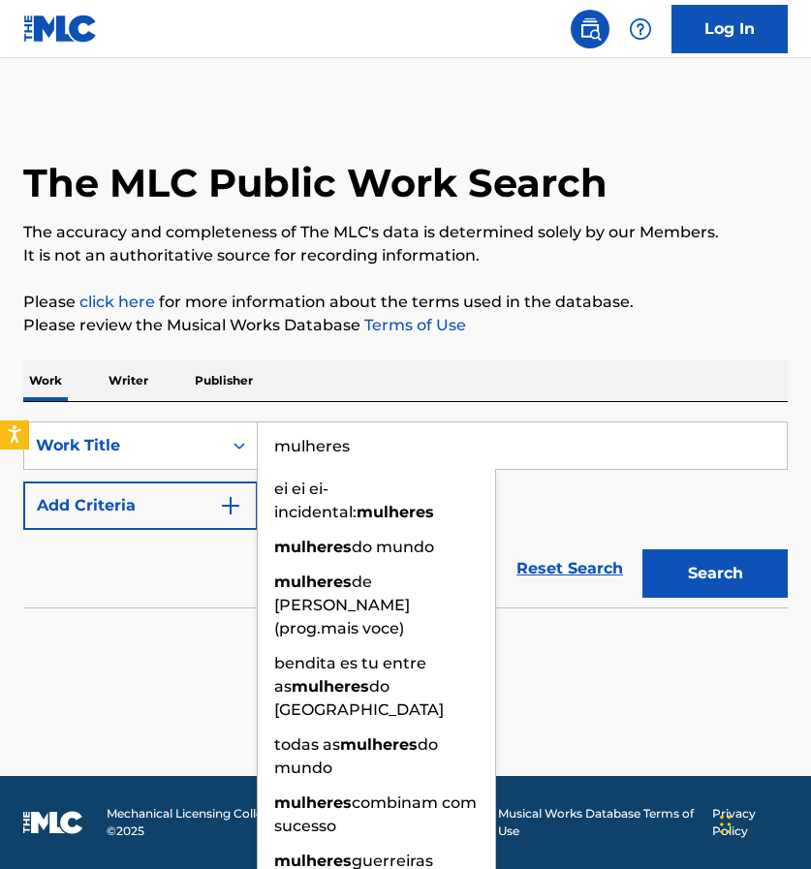
type input "mulheres"
click at [715, 574] on button "Search" at bounding box center [714, 573] width 145 height 48
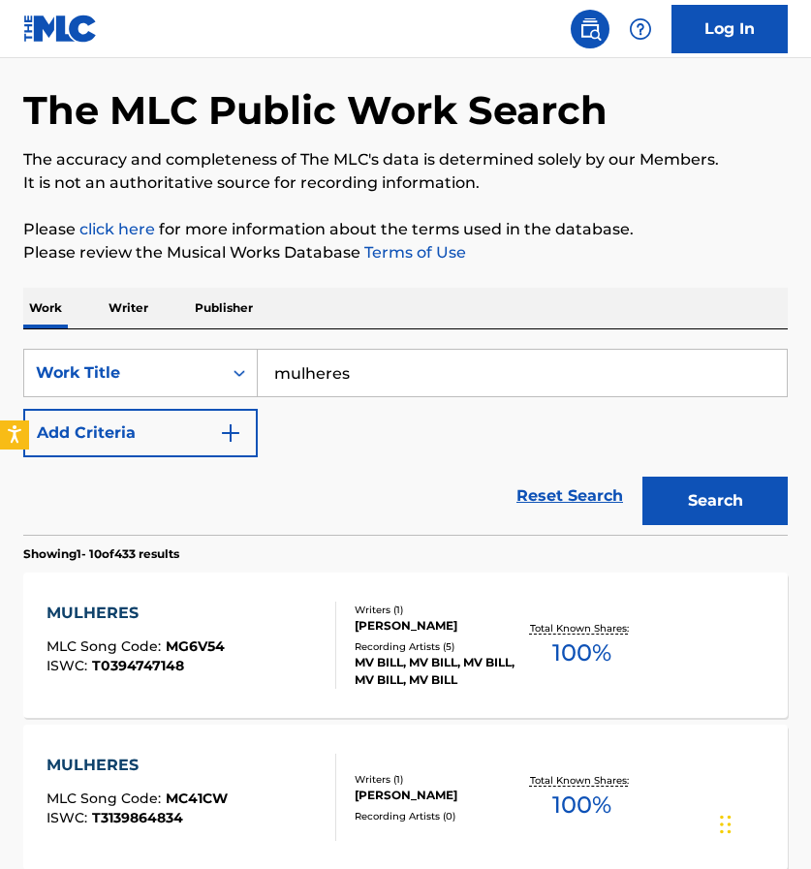
scroll to position [105, 0]
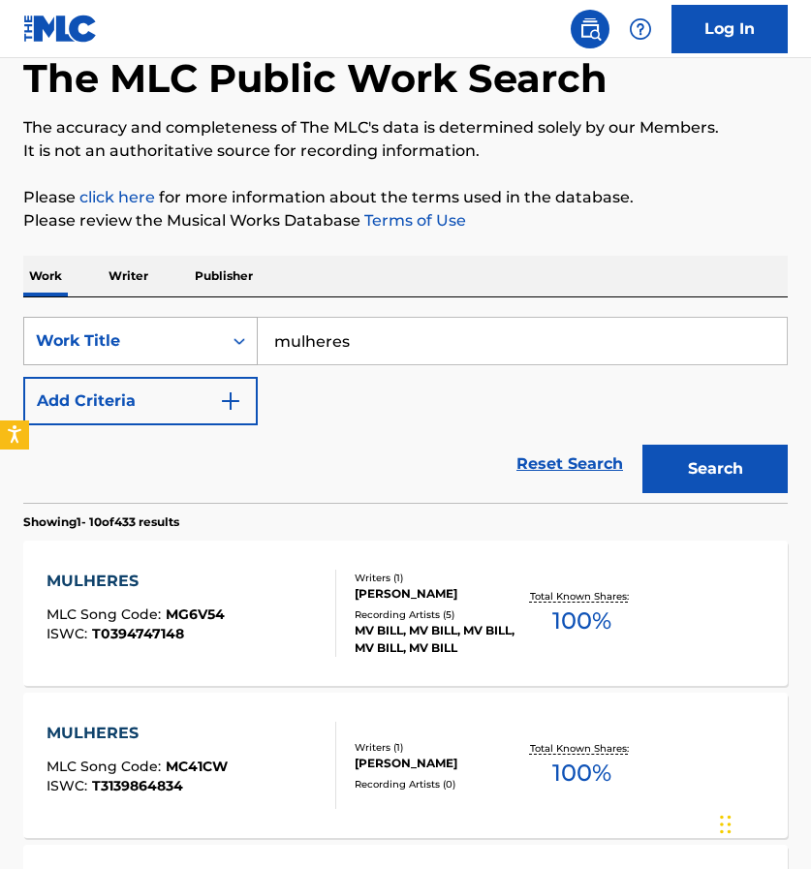
drag, startPoint x: 381, startPoint y: 347, endPoint x: 249, endPoint y: 344, distance: 131.8
click at [250, 345] on div "SearchWithCriteriac2767e6c-75ff-4bbb-8fcd-9a0ca8108c8d Work Title mulheres" at bounding box center [405, 341] width 764 height 48
click at [404, 373] on div "SearchWithCriteriac2767e6c-75ff-4bbb-8fcd-9a0ca8108c8d Work Title mulheres Add …" at bounding box center [405, 371] width 764 height 109
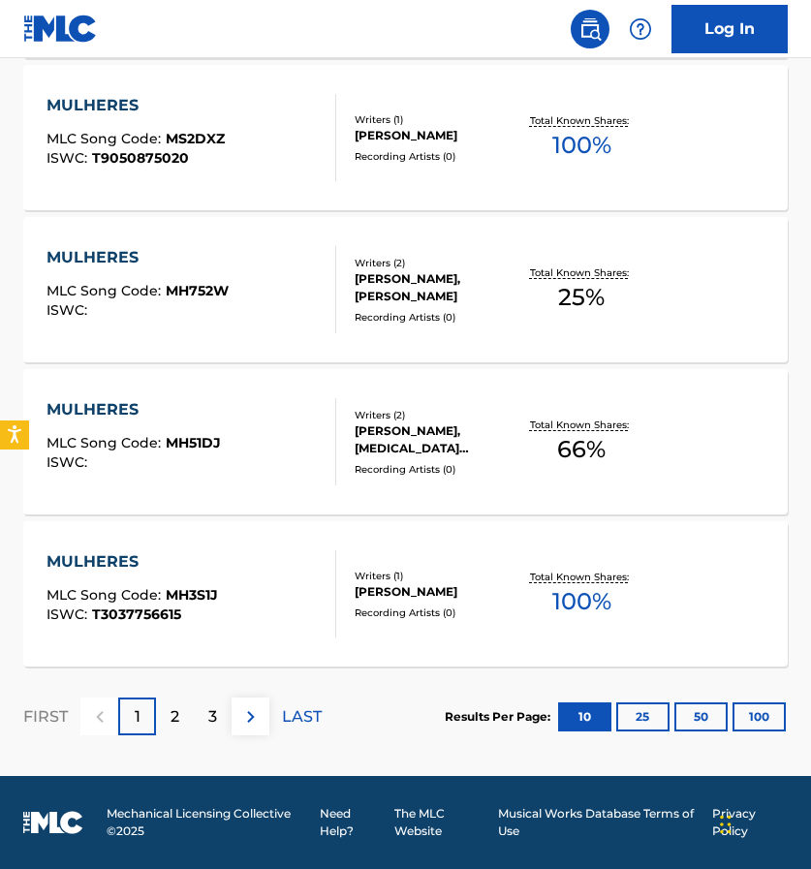
scroll to position [1493, 0]
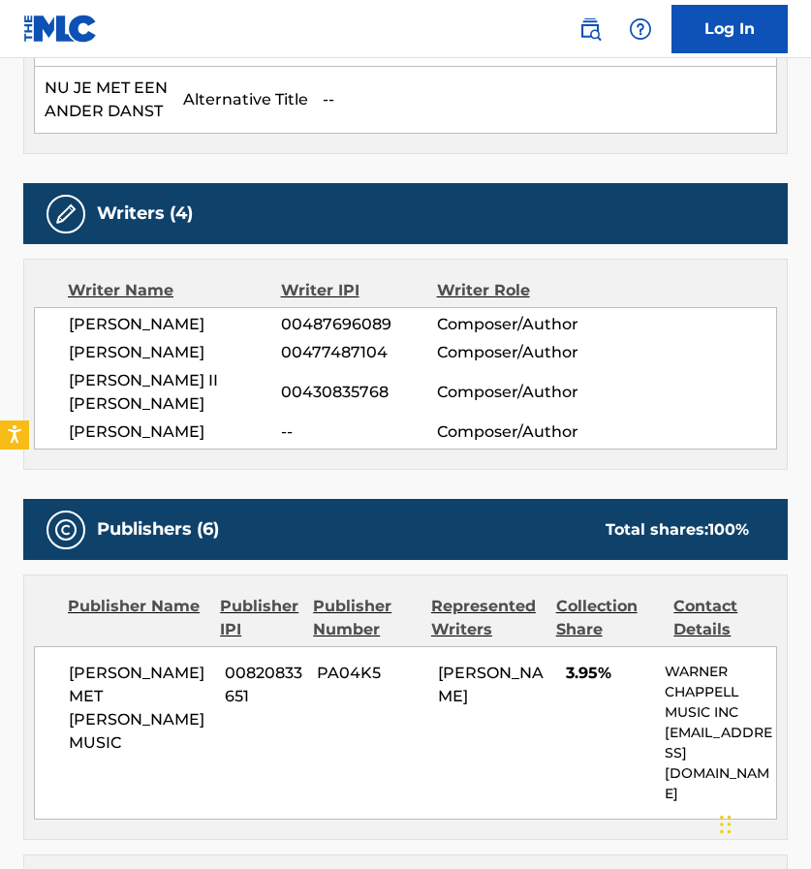
scroll to position [708, 0]
